Goal: Browse casually

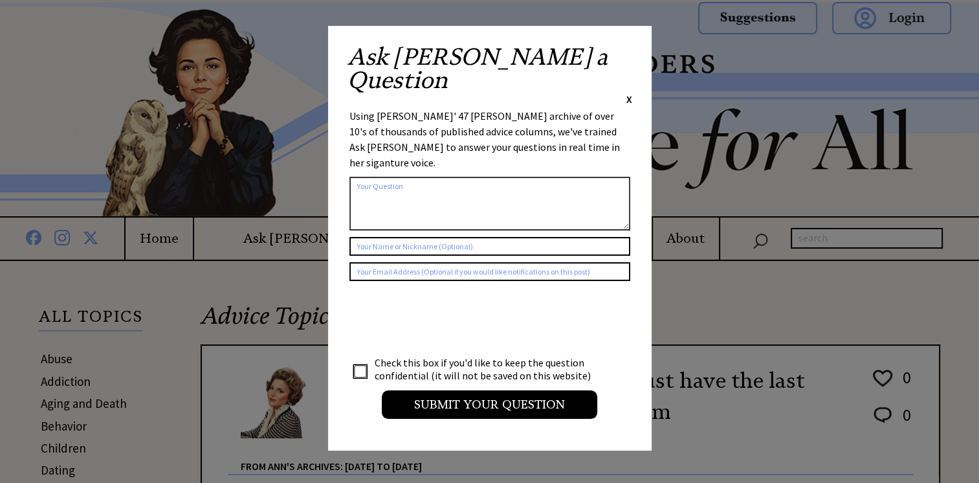
click at [630, 54] on div "Ask [PERSON_NAME] a Question X Using [PERSON_NAME]' 47 [PERSON_NAME] archive of…" at bounding box center [489, 238] width 323 height 424
click at [625, 55] on div "Ask [PERSON_NAME] a Question X" at bounding box center [489, 75] width 285 height 61
click at [629, 93] on span "X" at bounding box center [629, 99] width 6 height 13
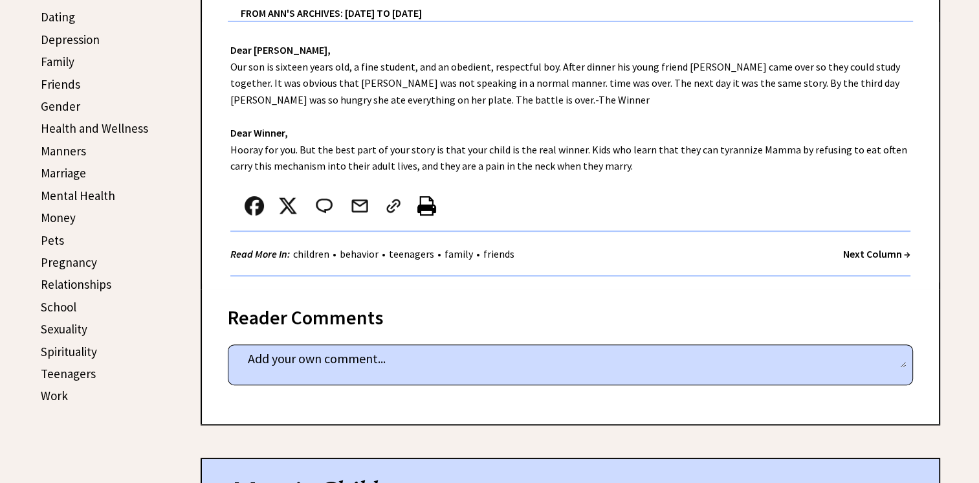
scroll to position [388, 0]
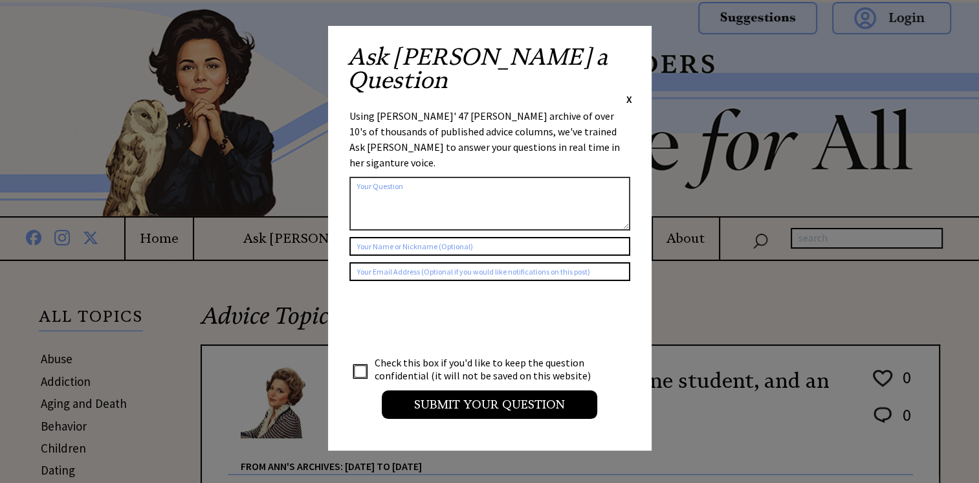
click at [629, 93] on span "X" at bounding box center [629, 99] width 6 height 13
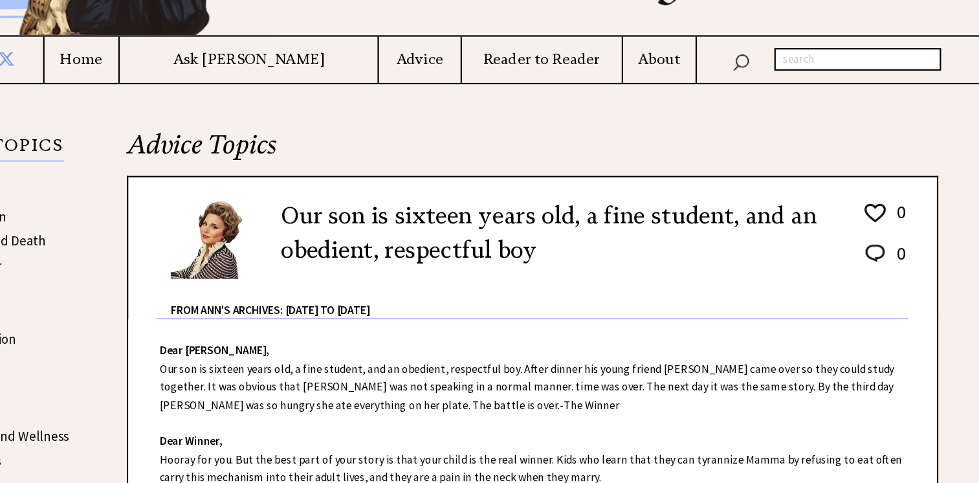
scroll to position [184, 0]
